Goal: Transaction & Acquisition: Register for event/course

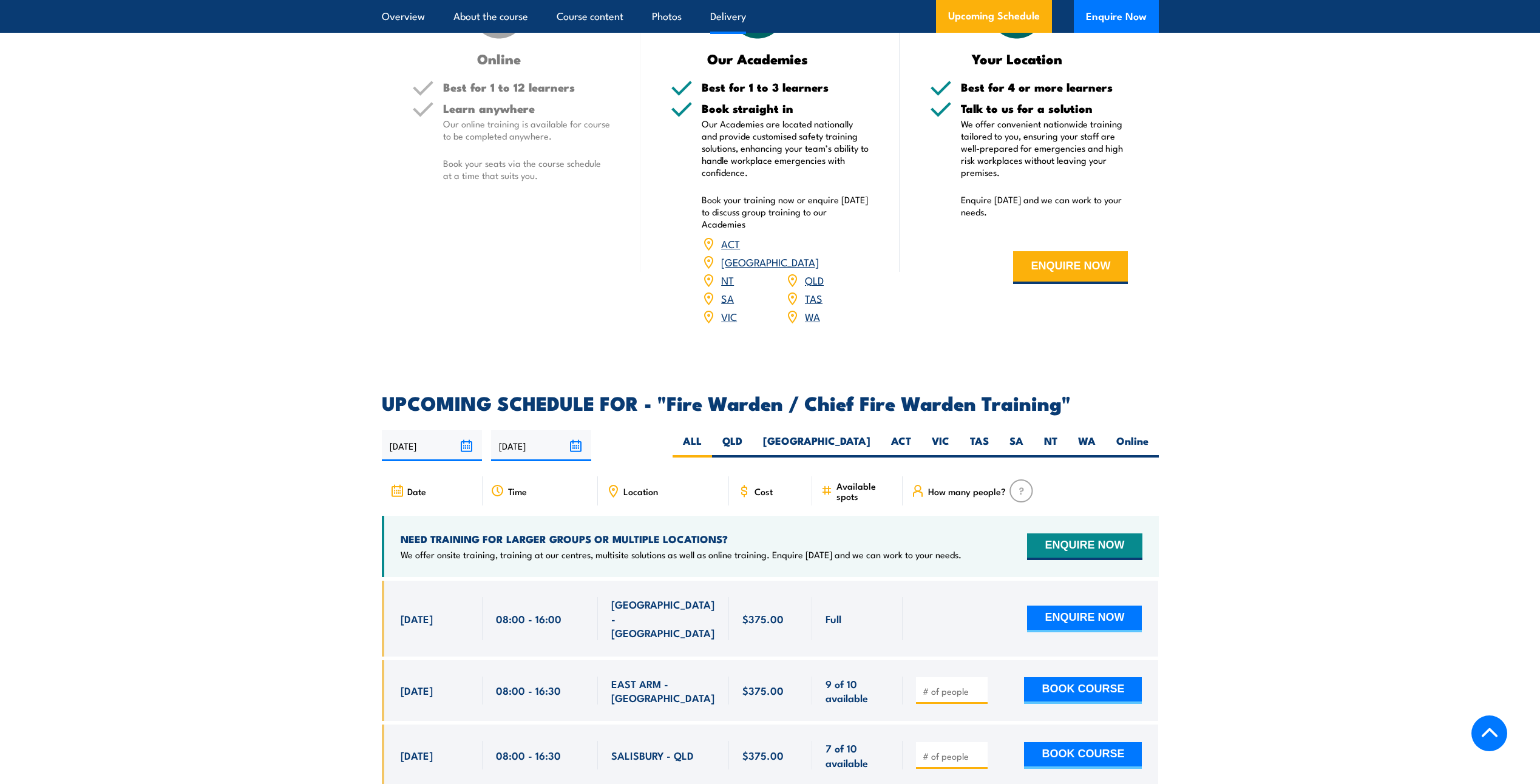
scroll to position [1760, 0]
click at [1025, 443] on label "SA" at bounding box center [1016, 445] width 35 height 24
click at [1025, 442] on input "SA" at bounding box center [1027, 437] width 8 height 8
radio input "true"
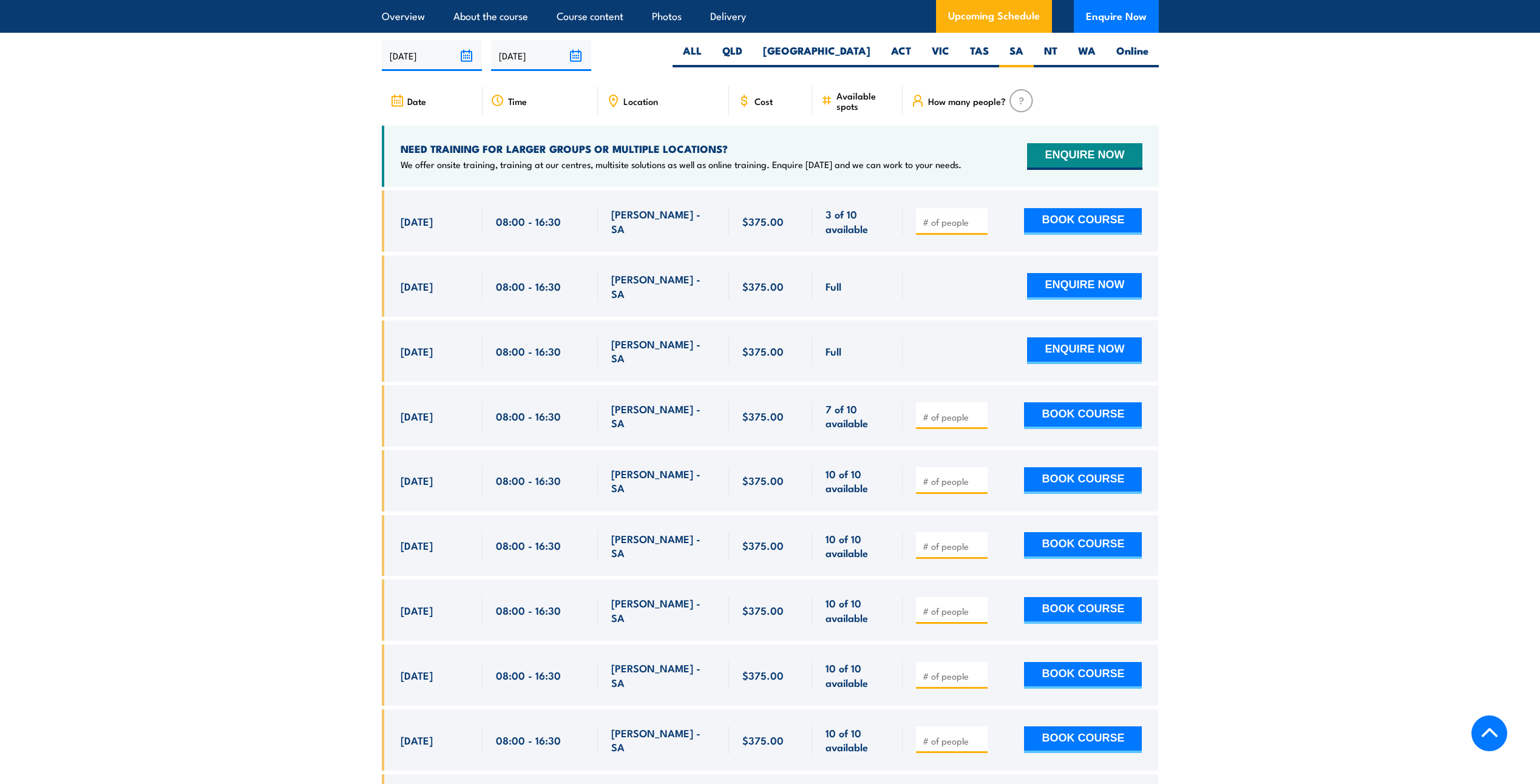
click at [737, 276] on div "$375.00" at bounding box center [770, 286] width 84 height 61
drag, startPoint x: 939, startPoint y: 276, endPoint x: 381, endPoint y: 193, distance: 564.1
click at [381, 193] on section "UPCOMING SCHEDULE FOR - "Fire Warden / Chief Fire Warden Training" [DATE] [DATE]" at bounding box center [770, 461] width 1540 height 914
drag, startPoint x: 381, startPoint y: 193, endPoint x: 484, endPoint y: 280, distance: 134.8
click at [484, 282] on div "08:00 - 16:30" at bounding box center [540, 286] width 116 height 61
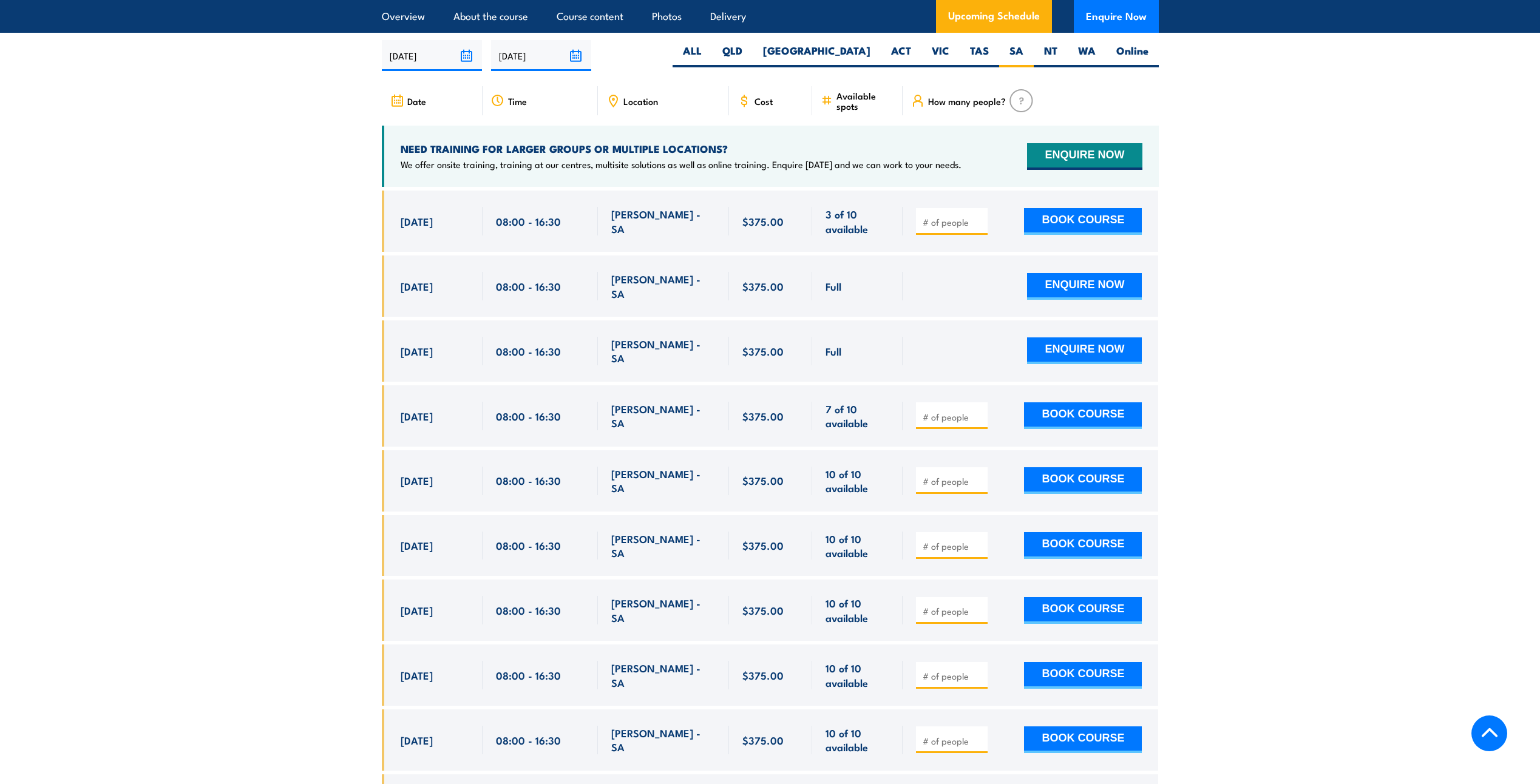
click at [479, 279] on div "[DATE] 08:00 - 08:00" at bounding box center [432, 286] width 101 height 61
drag, startPoint x: 404, startPoint y: 224, endPoint x: 439, endPoint y: 223, distance: 35.0
click at [433, 223] on span "[DATE]" at bounding box center [416, 220] width 32 height 14
drag, startPoint x: 439, startPoint y: 223, endPoint x: 423, endPoint y: 221, distance: 16.1
click at [423, 221] on span "[DATE]" at bounding box center [416, 220] width 32 height 14
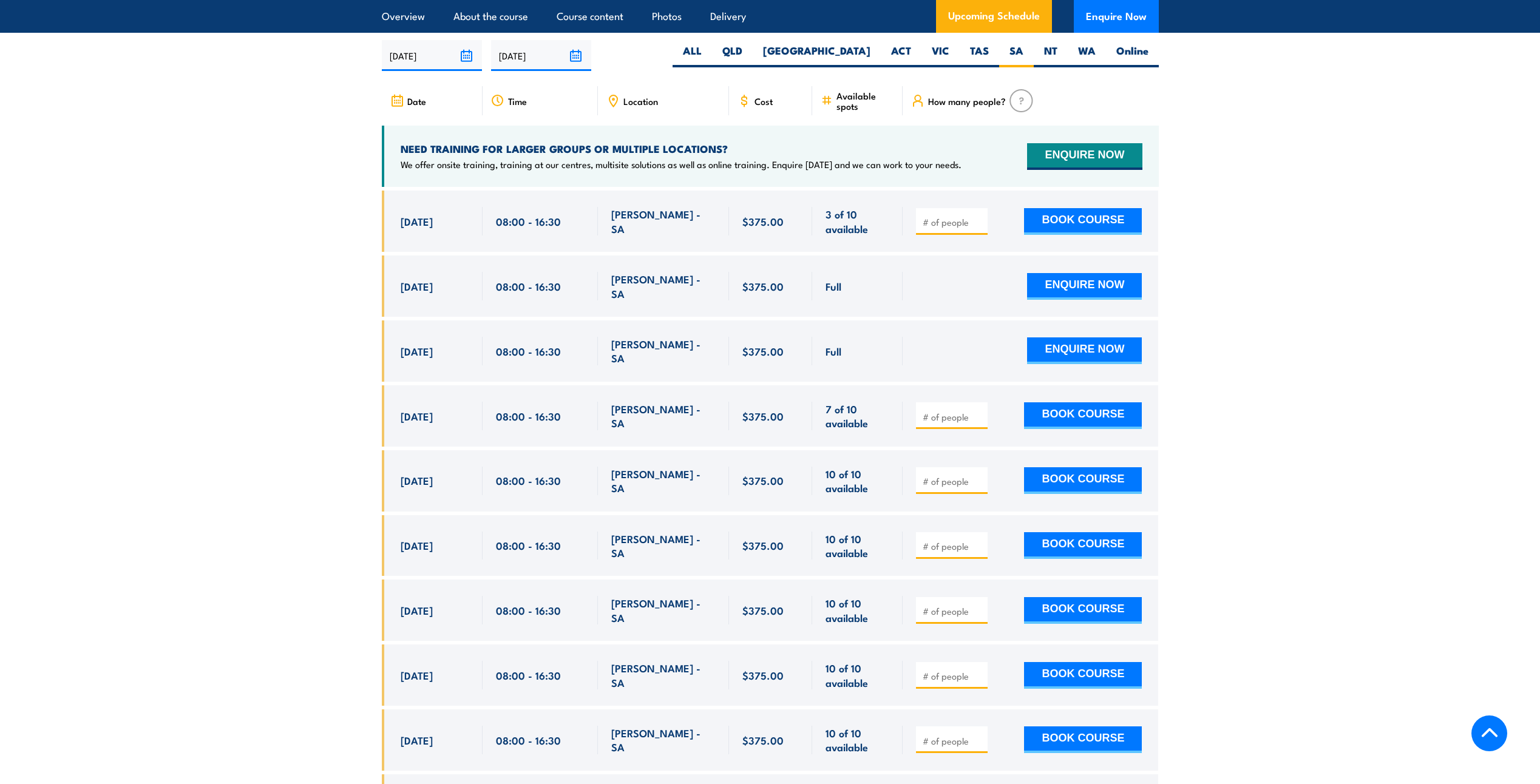
drag, startPoint x: 400, startPoint y: 219, endPoint x: 880, endPoint y: 228, distance: 480.1
click at [880, 228] on div "[DATE] 08:00 - 08:00" at bounding box center [770, 220] width 777 height 61
drag, startPoint x: 880, startPoint y: 228, endPoint x: 790, endPoint y: 221, distance: 90.3
click at [792, 223] on div "$375.00" at bounding box center [770, 220] width 57 height 28
click at [1250, 199] on section "UPCOMING SCHEDULE FOR - "Fire Warden / Chief Fire Warden Training" [DATE] [DATE]" at bounding box center [770, 461] width 1540 height 914
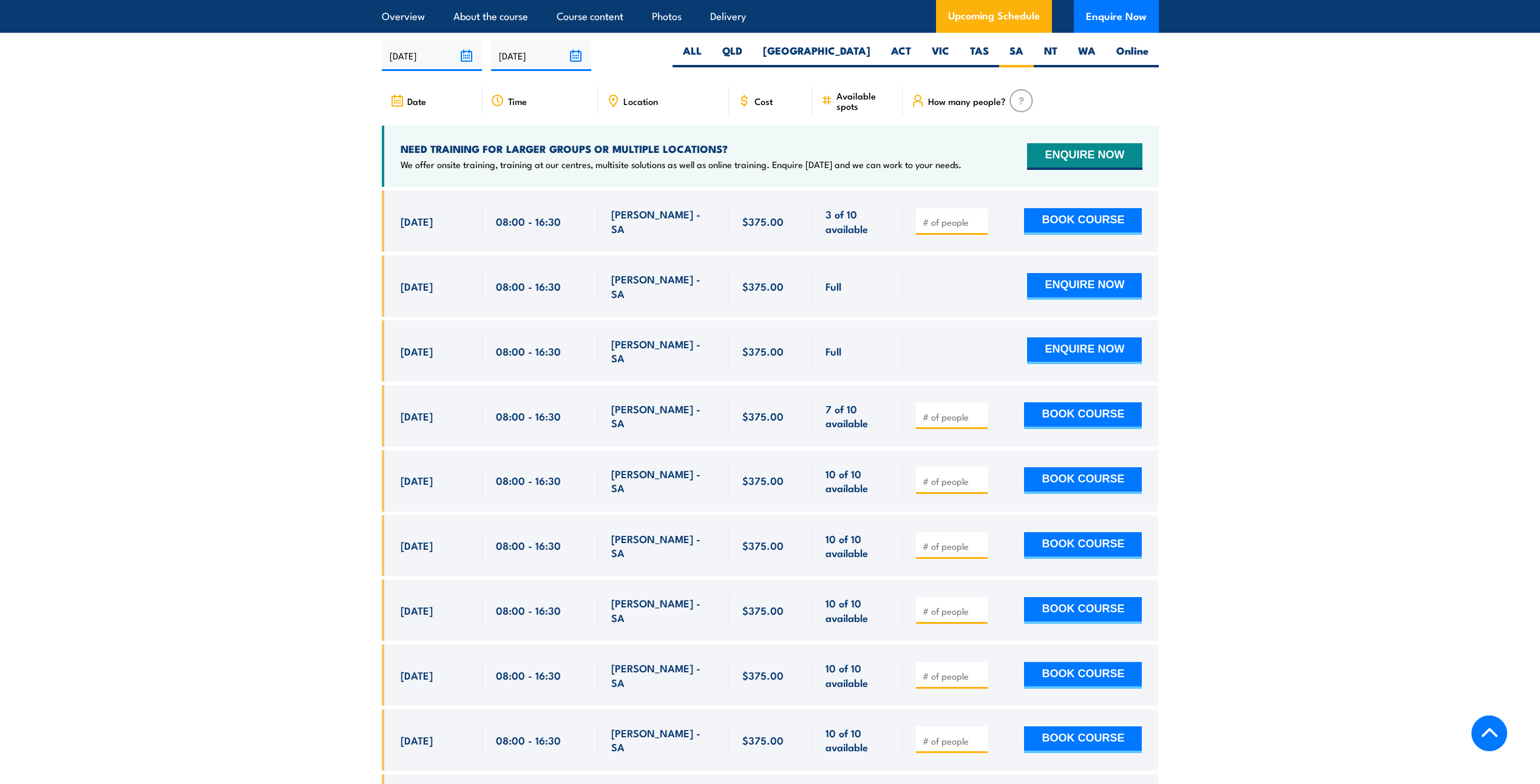
click at [932, 221] on input "number" at bounding box center [953, 221] width 61 height 12
type input "1"
click at [975, 216] on input "1" at bounding box center [953, 221] width 61 height 12
click at [1099, 225] on button "BOOK COURSE" at bounding box center [1082, 221] width 117 height 26
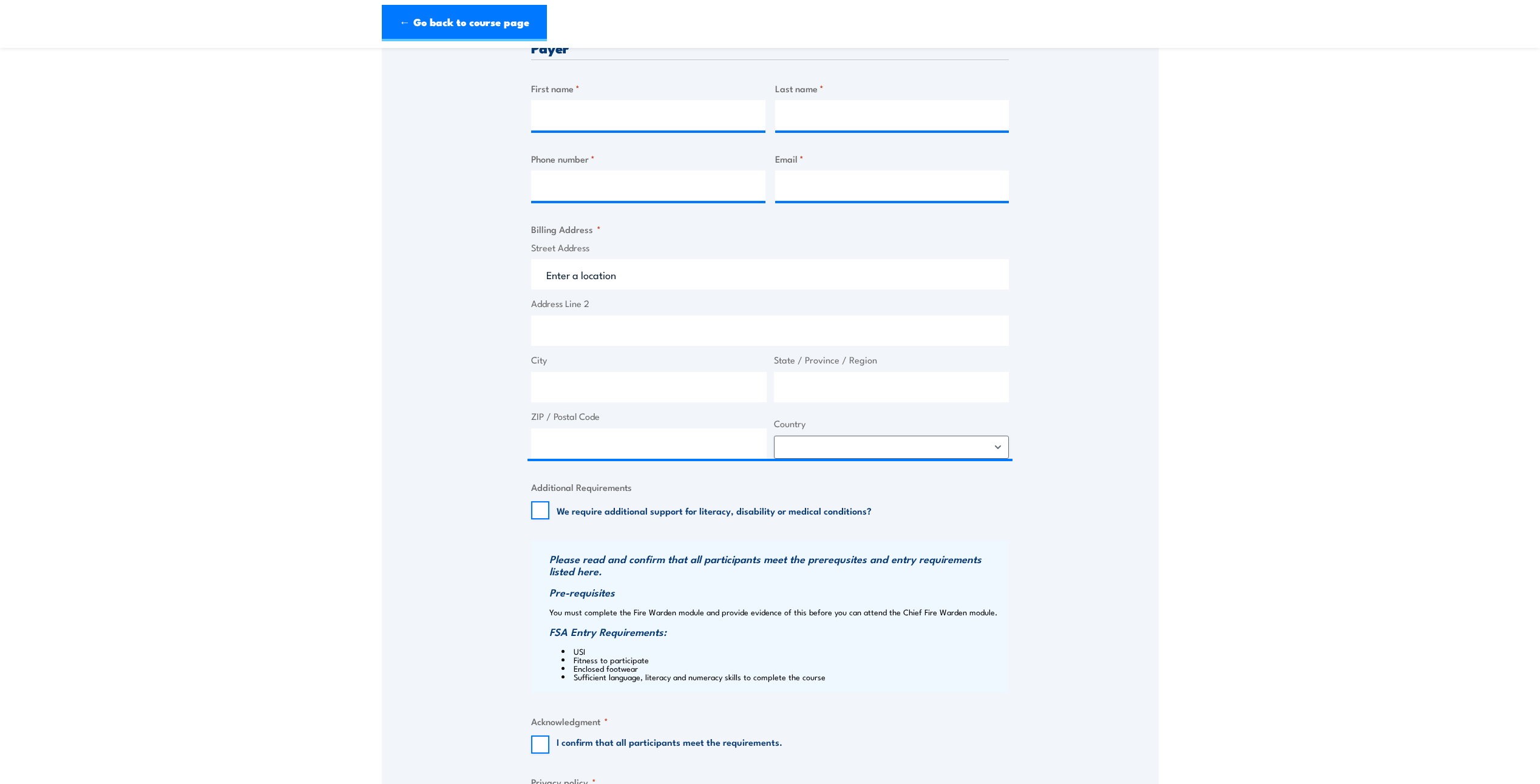
scroll to position [789, 0]
